Goal: Transaction & Acquisition: Purchase product/service

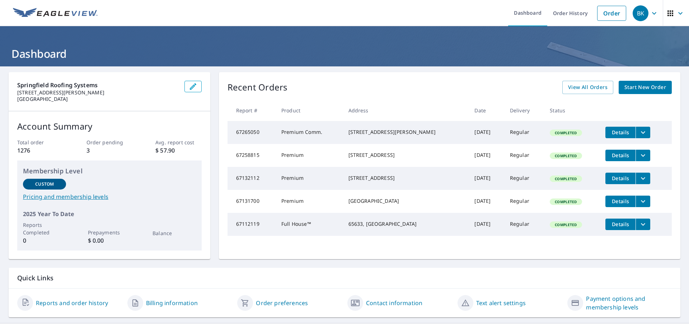
click at [436, 63] on header "Dashboard" at bounding box center [344, 46] width 689 height 40
click at [614, 14] on link "Order" at bounding box center [611, 13] width 29 height 15
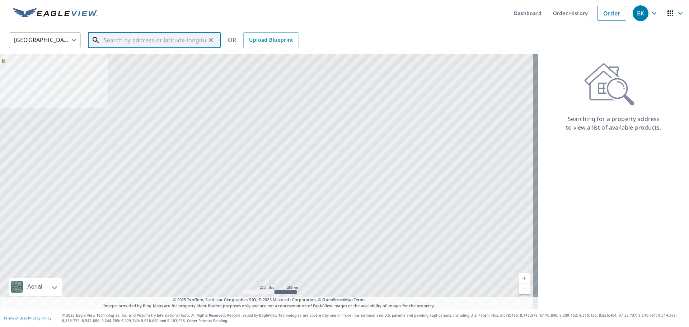
click at [179, 39] on input "text" at bounding box center [155, 40] width 102 height 20
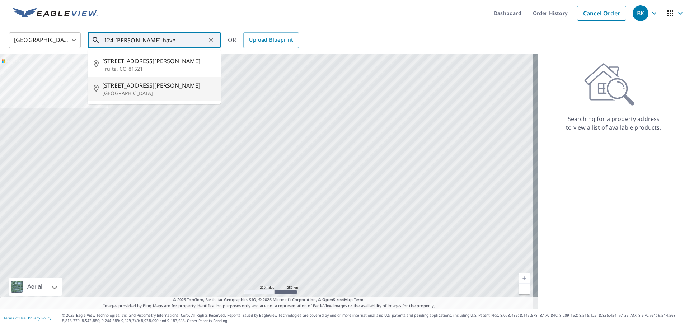
click at [136, 94] on p "[GEOGRAPHIC_DATA]" at bounding box center [158, 93] width 113 height 7
type input "[STREET_ADDRESS][PERSON_NAME][PERSON_NAME]"
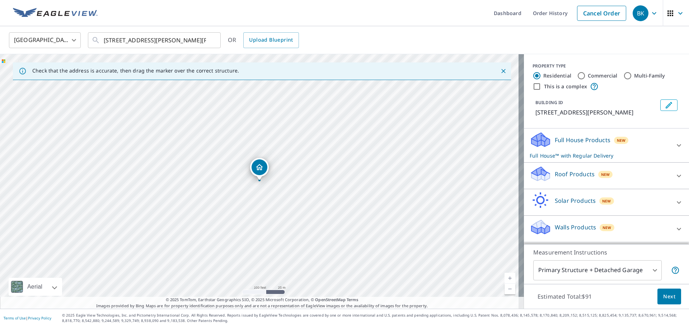
click at [573, 177] on div "Roof Products New" at bounding box center [600, 175] width 141 height 20
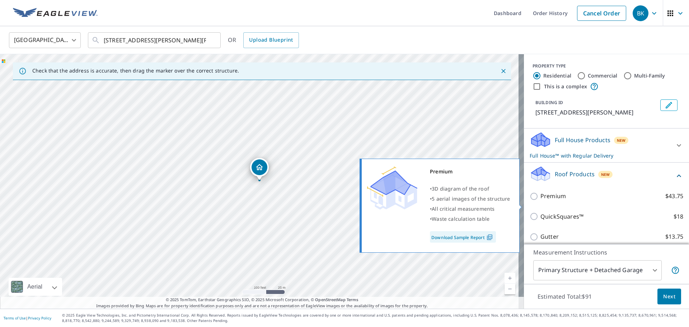
click at [566, 201] on label "Premium $43.75" at bounding box center [611, 196] width 143 height 9
click at [540, 201] on input "Premium $43.75" at bounding box center [535, 196] width 11 height 9
checkbox input "true"
checkbox input "false"
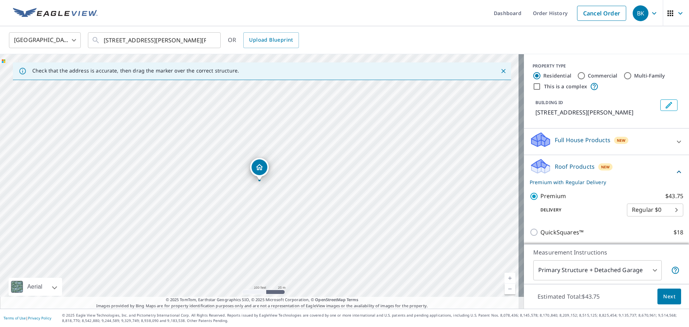
click at [667, 297] on span "Next" at bounding box center [669, 296] width 12 height 9
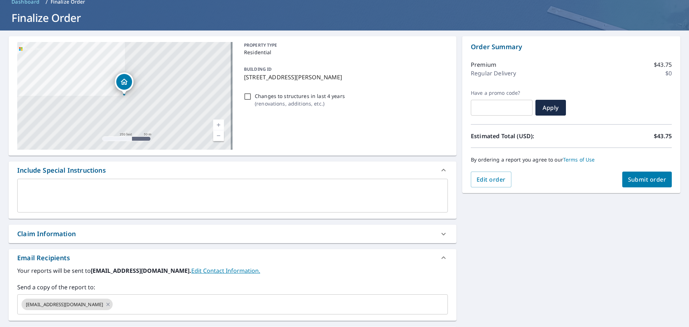
scroll to position [72, 0]
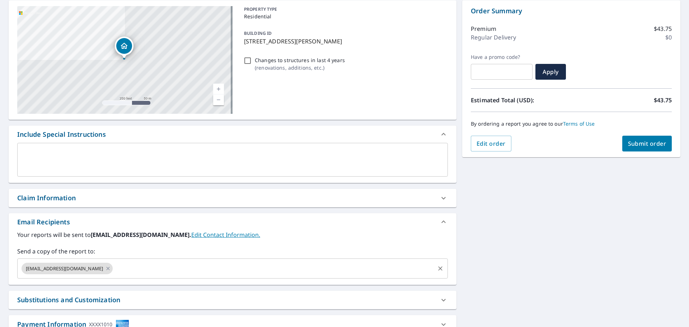
click at [105, 268] on icon at bounding box center [108, 268] width 6 height 8
checkbox input "true"
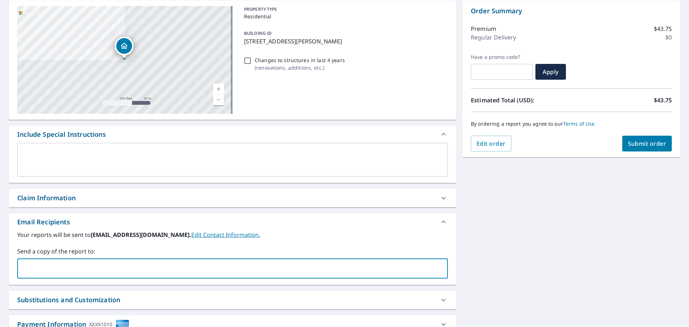
click at [81, 266] on input "text" at bounding box center [226, 269] width 413 height 14
type input "[PERSON_NAME][EMAIL_ADDRESS][DOMAIN_NAME]"
checkbox input "true"
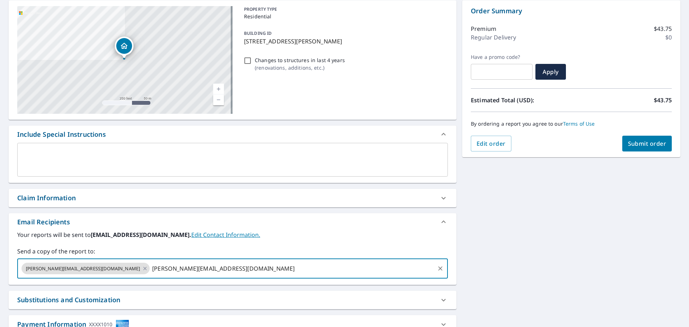
type input "[PERSON_NAME][EMAIL_ADDRESS][DOMAIN_NAME]"
click at [641, 141] on span "Submit order" at bounding box center [647, 144] width 38 height 8
checkbox input "true"
